Goal: Task Accomplishment & Management: Manage account settings

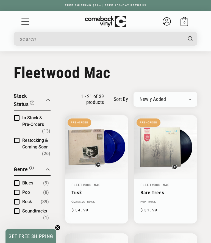
click at [166, 22] on icon at bounding box center [166, 23] width 5 height 2
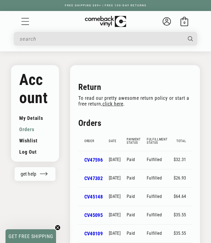
click at [28, 138] on link "Wishlist" at bounding box center [35, 140] width 32 height 11
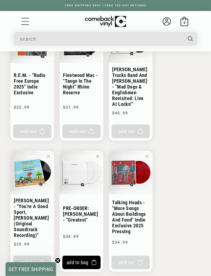
scroll to position [449, 0]
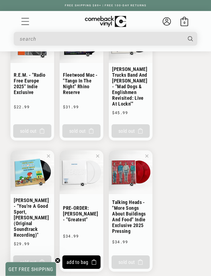
click at [46, 153] on button at bounding box center [48, 156] width 7 height 7
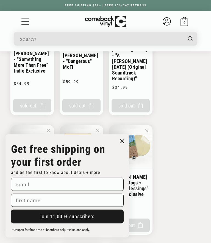
scroll to position [219, 0]
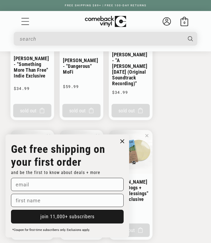
click at [122, 143] on circle "Close dialog" at bounding box center [122, 141] width 8 height 8
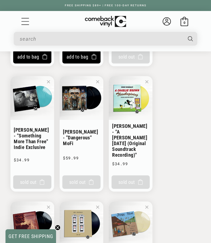
scroll to position [147, 0]
click at [130, 98] on li "[PERSON_NAME] - "A [PERSON_NAME] [DATE] (Original Soundtrack Recording)" [PERSO…" at bounding box center [131, 133] width 44 height 115
click at [122, 133] on li "[PERSON_NAME] - "A [PERSON_NAME] [DATE] (Original Soundtrack Recording)" [PERSO…" at bounding box center [131, 133] width 44 height 115
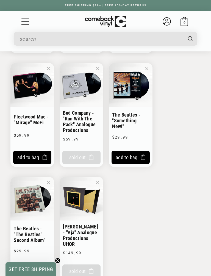
scroll to position [673, 0]
